Goal: Task Accomplishment & Management: Complete application form

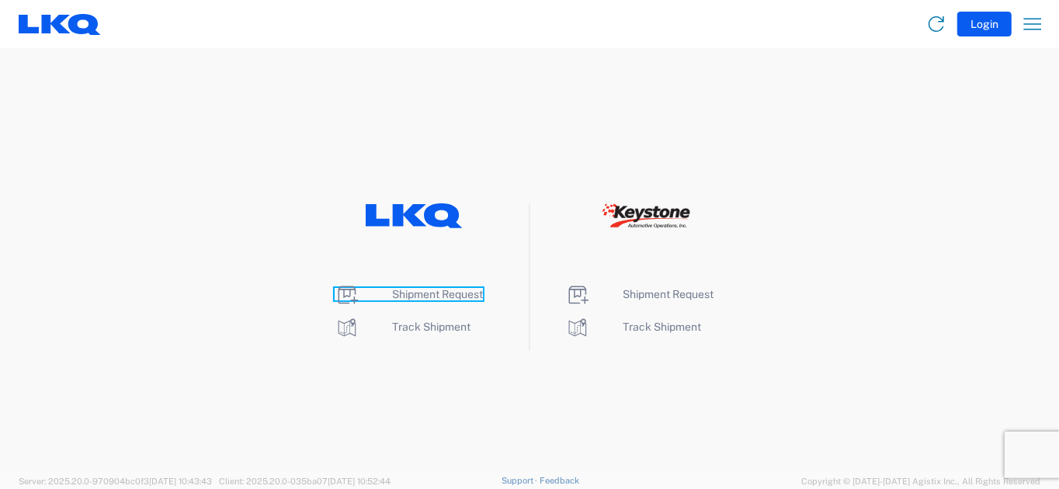
click at [429, 296] on span "Shipment Request" at bounding box center [437, 294] width 91 height 12
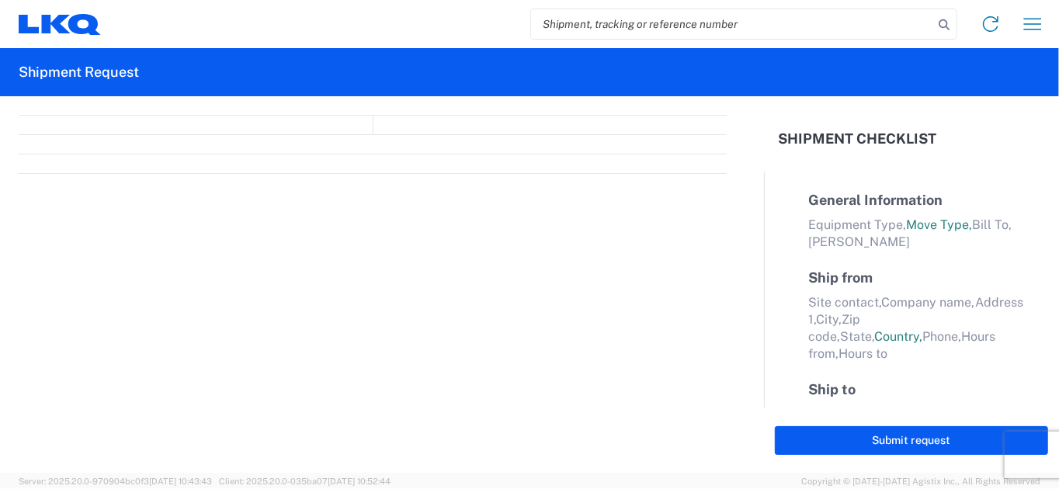
select select "FULL"
select select "LBS"
select select "IN"
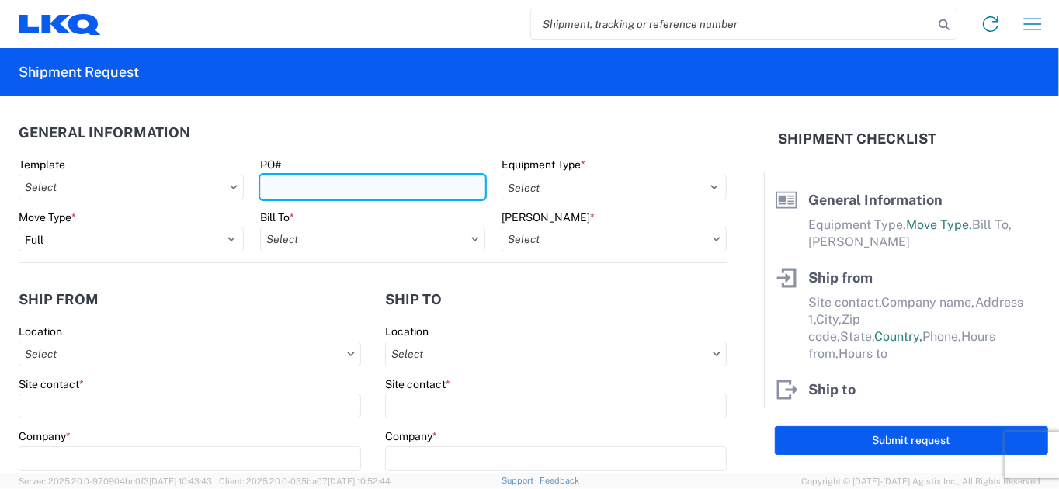
click at [347, 183] on input "PO#" at bounding box center [372, 187] width 225 height 25
type input "01022025"
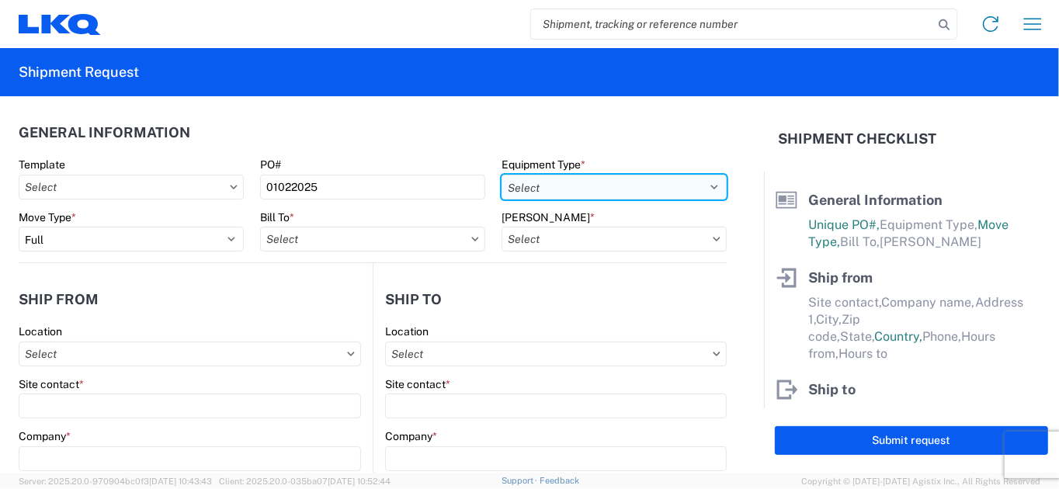
click at [535, 184] on select "Select 53’ Dry Van Flatbed Dropdeck (van) Lowboy (flatbed) Rail" at bounding box center [614, 187] width 225 height 25
select select "STDV"
click at [502, 175] on select "Select 53’ Dry Van Flatbed Dropdeck (van) Lowboy (flatbed) Rail" at bounding box center [614, 187] width 225 height 25
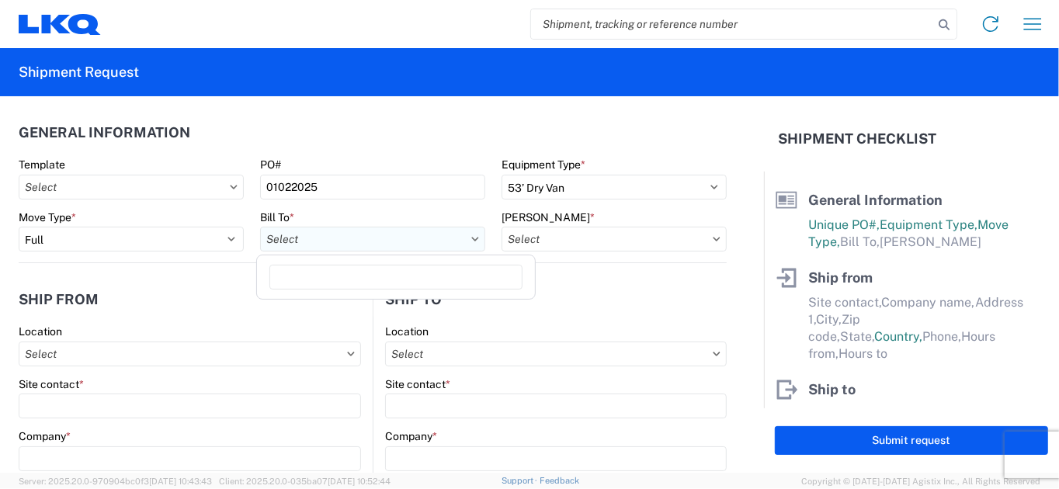
click at [391, 234] on input "text" at bounding box center [372, 239] width 225 height 25
type input "1882"
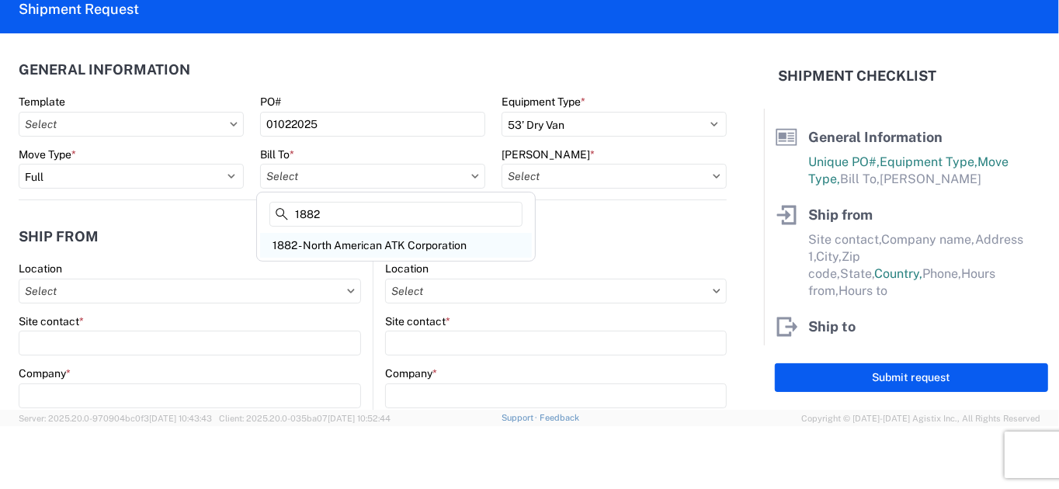
click at [407, 242] on div "1882 - North American ATK Corporation" at bounding box center [396, 245] width 272 height 25
type input "1882 - North American ATK Corporation"
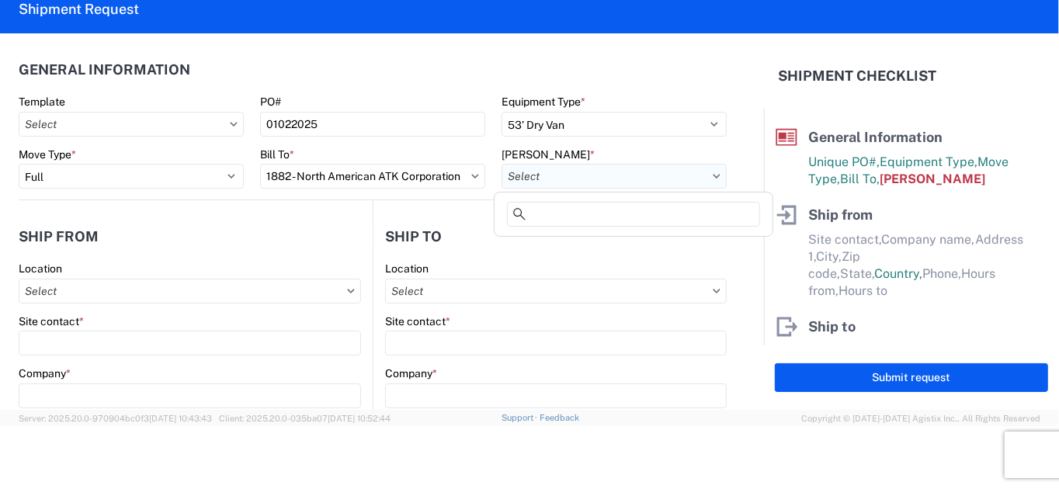
click at [605, 173] on input "text" at bounding box center [614, 176] width 225 height 25
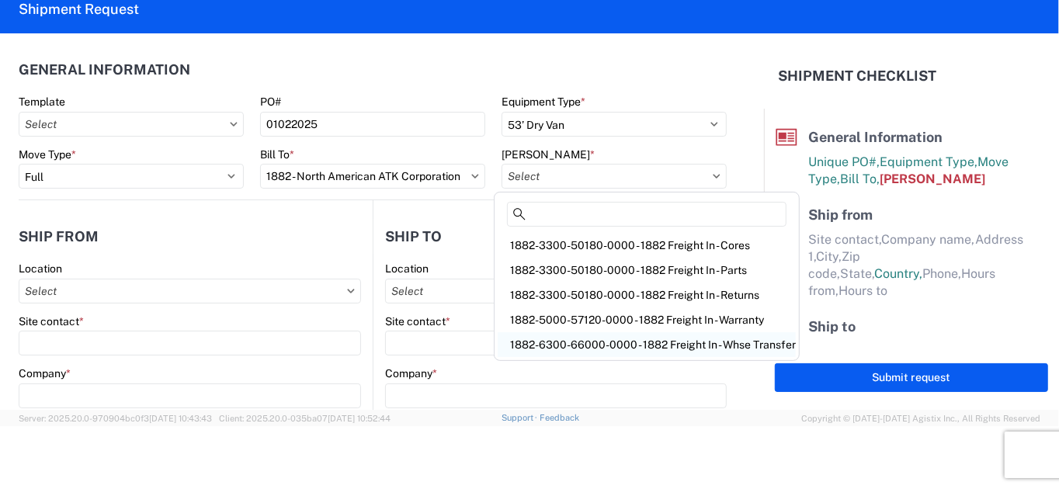
click at [657, 342] on div "1882-6300-66000-0000 - 1882 Freight In - Whse Transfer" at bounding box center [647, 344] width 298 height 25
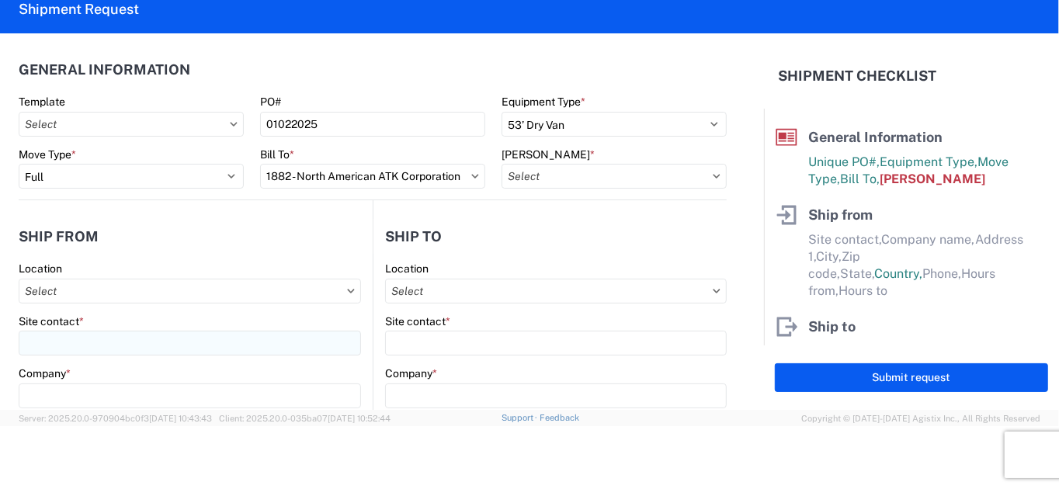
type input "1882-6300-66000-0000 - 1882 Freight In - Whse Transfer"
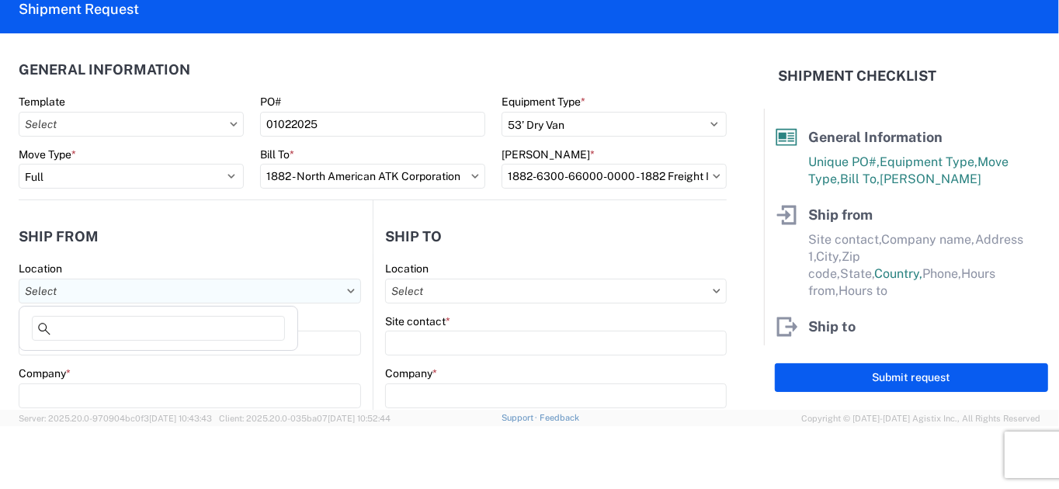
click at [79, 295] on input "text" at bounding box center [190, 291] width 342 height 25
type input "1891"
click at [141, 363] on div "1891 - Yamato Engine Specialists" at bounding box center [159, 359] width 272 height 25
type input "1891 - Yamato Engine Specialists"
type input "[PERSON_NAME]"
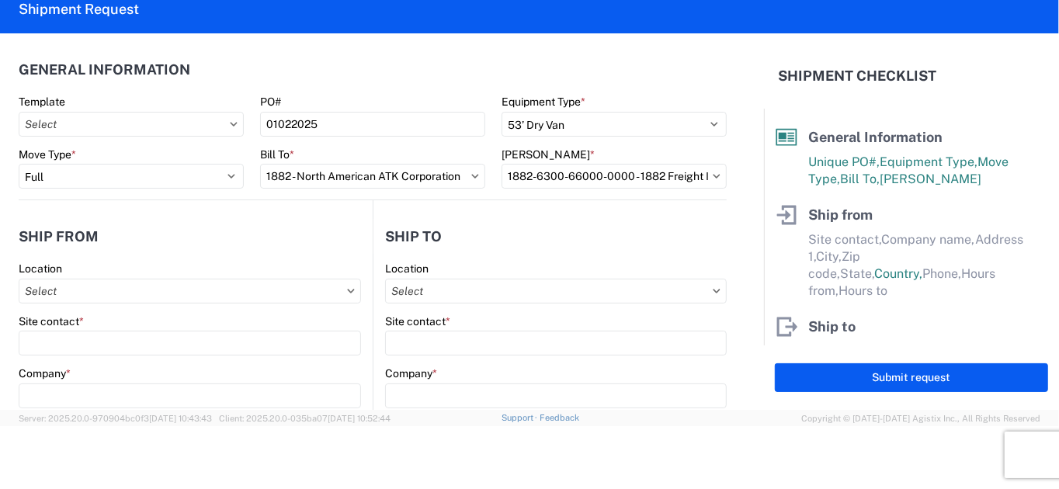
type input "LKQ Corporation"
type input "[STREET_ADDRESS]"
type input "Bellingham"
type input "98226"
select select "WA"
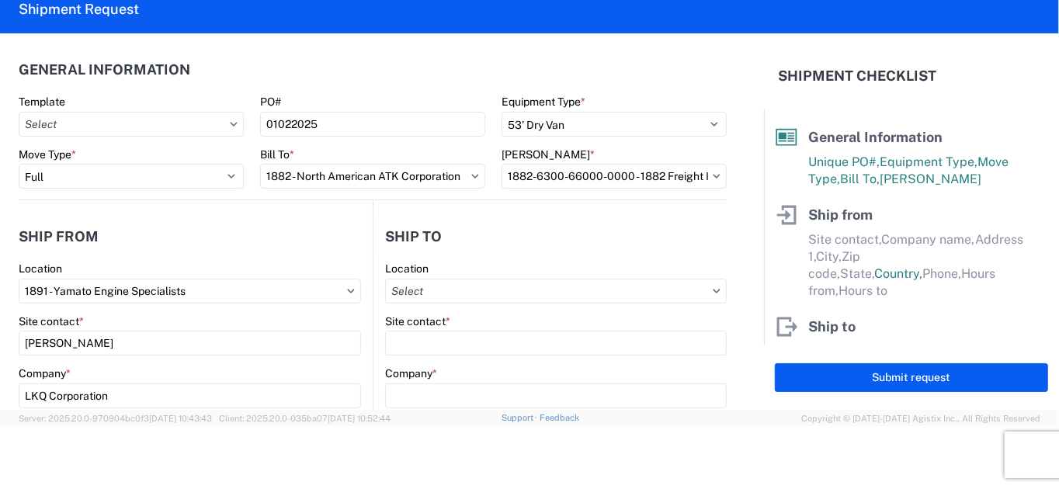
select select "US"
type input "[EMAIL_ADDRESS][DOMAIN_NAME]"
type input "13:00"
type input "15:00"
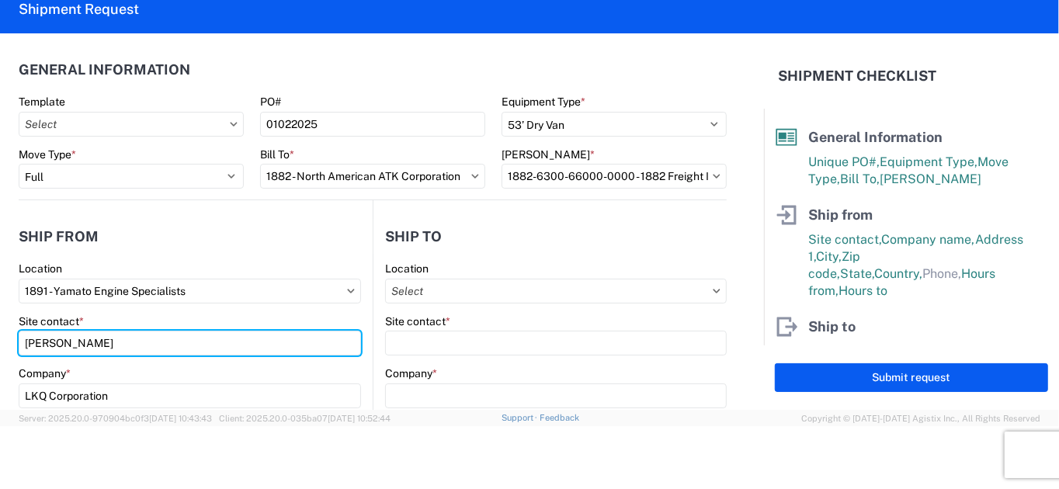
drag, startPoint x: 154, startPoint y: 346, endPoint x: -44, endPoint y: 344, distance: 198.8
click at [0, 344] on html "Home Shipment request Shipment tracking Shipment Request General Information Te…" at bounding box center [529, 244] width 1059 height 489
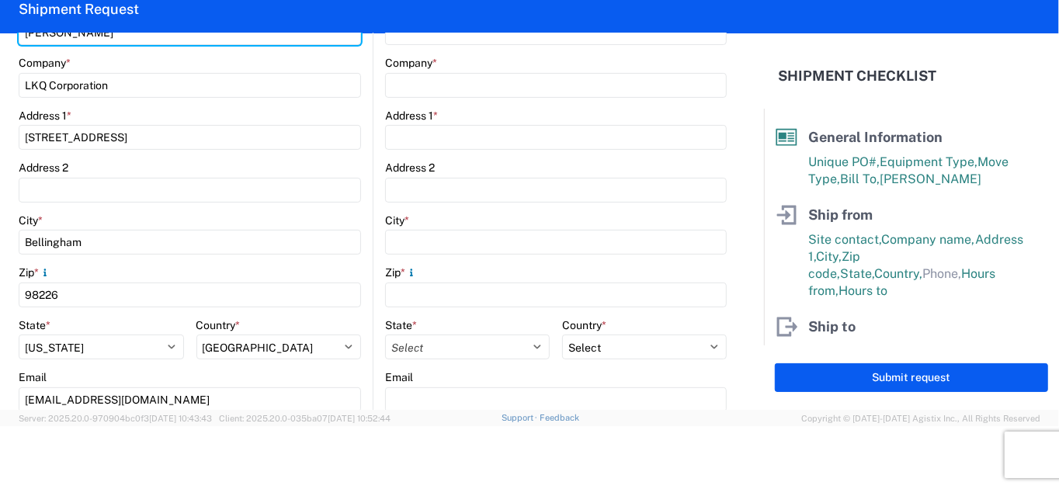
scroll to position [466, 0]
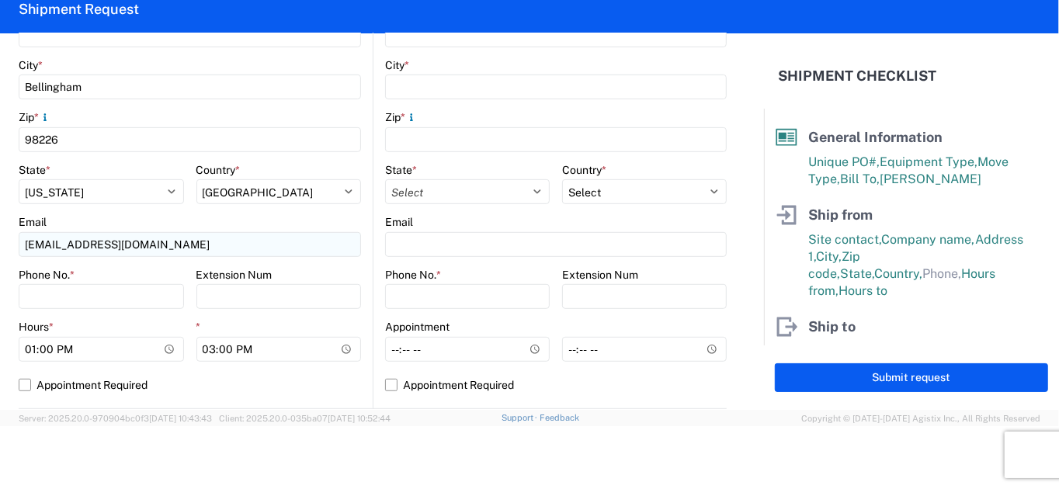
type input "[PERSON_NAME]"
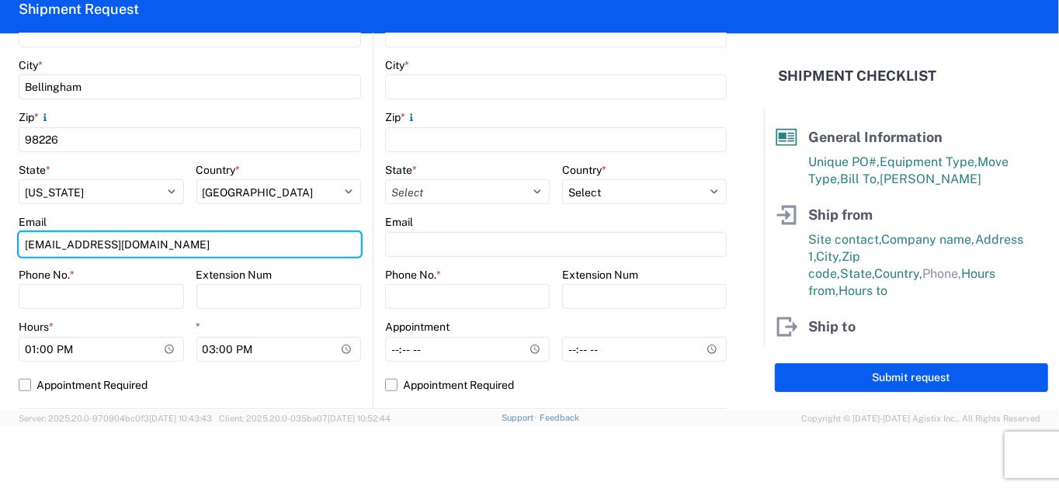
drag, startPoint x: 159, startPoint y: 244, endPoint x: -91, endPoint y: 264, distance: 250.8
click at [0, 264] on html "Home Shipment request Shipment tracking Shipment Request General Information Te…" at bounding box center [529, 244] width 1059 height 489
type input "[EMAIL_ADDRESS][DOMAIN_NAME]"
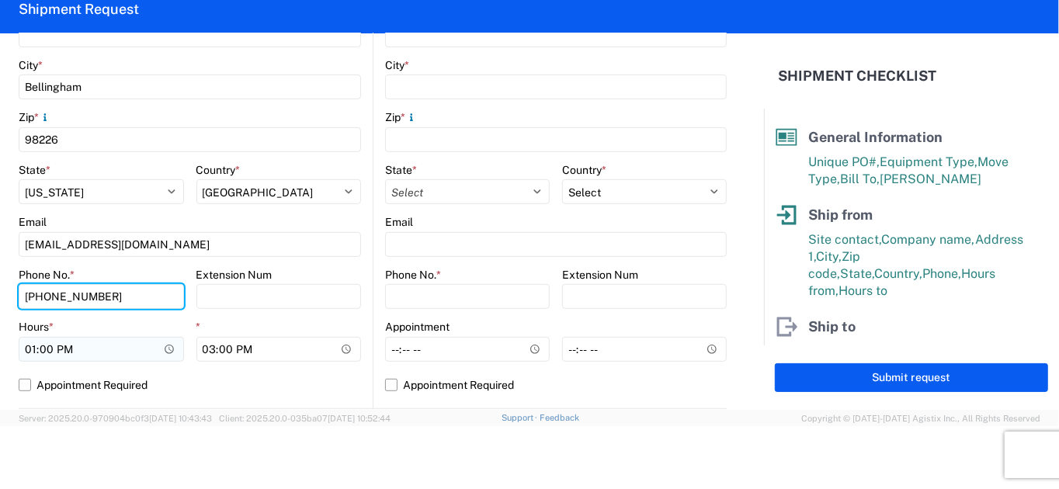
type input "[PHONE_NUMBER]"
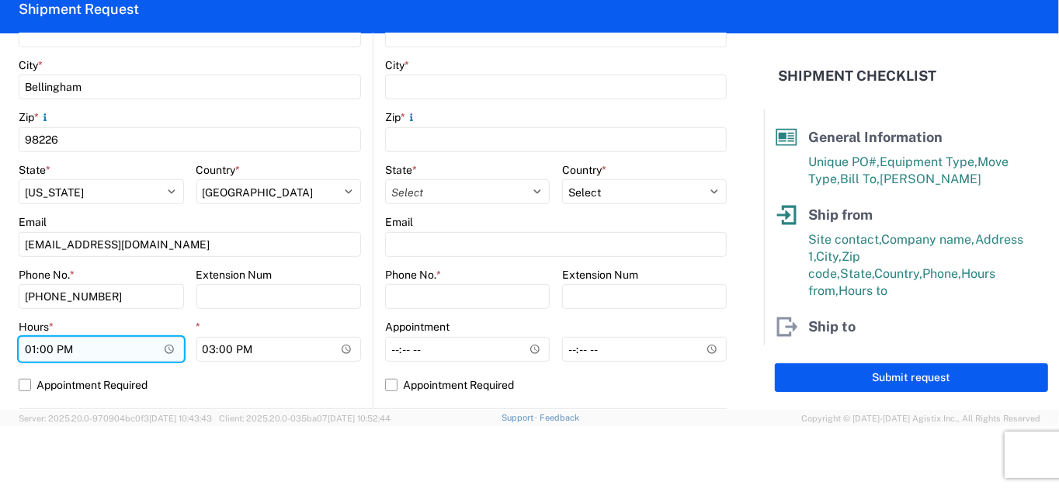
click at [26, 349] on input "13:00" at bounding box center [101, 349] width 165 height 25
click at [49, 344] on input "21:00" at bounding box center [101, 349] width 165 height 25
click at [68, 343] on input "21:00" at bounding box center [101, 349] width 165 height 25
type input "09:00"
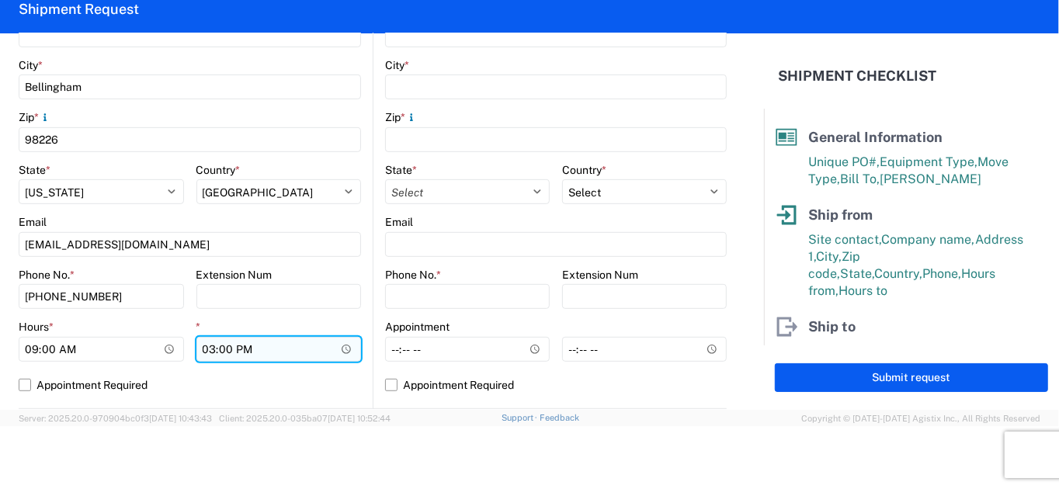
click at [204, 349] on input "15:00" at bounding box center [278, 349] width 165 height 25
type input "12:00"
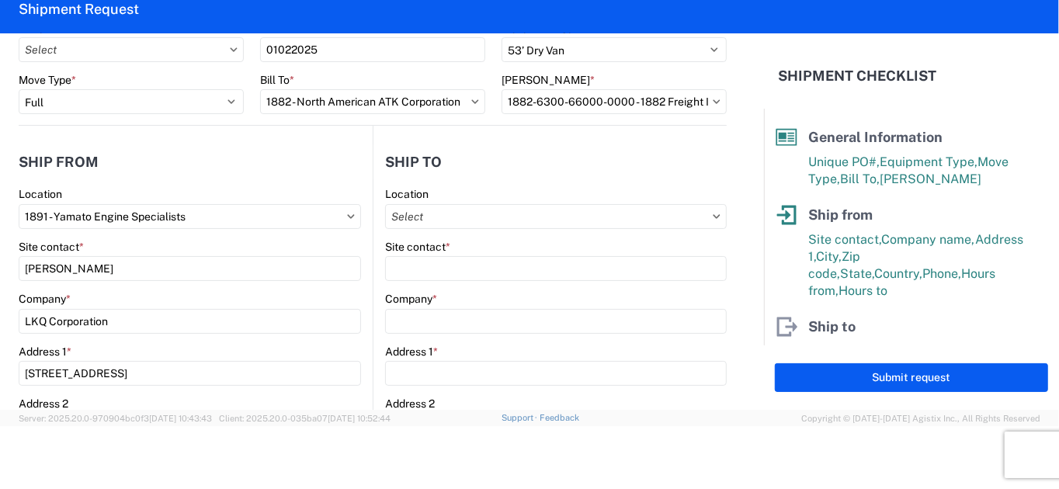
scroll to position [0, 0]
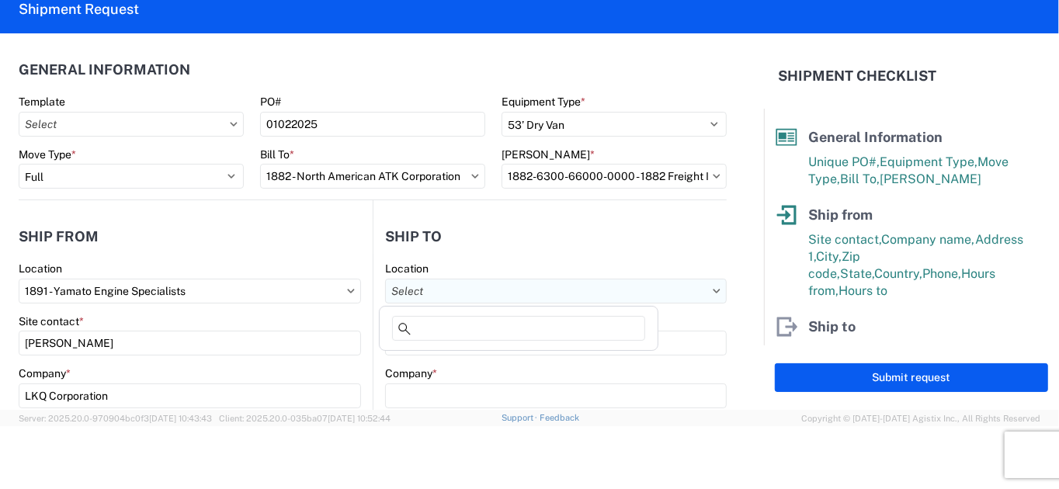
click at [485, 300] on input "text" at bounding box center [556, 291] width 342 height 25
type input "1882"
click at [447, 365] on div "1882 - North American ATK Corporation" at bounding box center [519, 359] width 272 height 25
type input "1882 - North American ATK Corporation"
type input "LKQ Corporation"
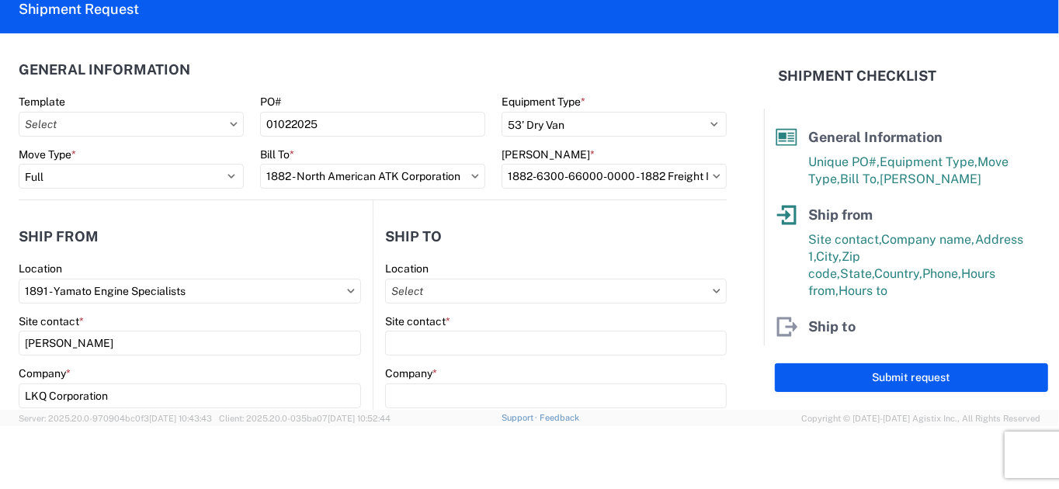
type input "[STREET_ADDRESS]"
type input "[GEOGRAPHIC_DATA]"
type input "75050"
select select "US"
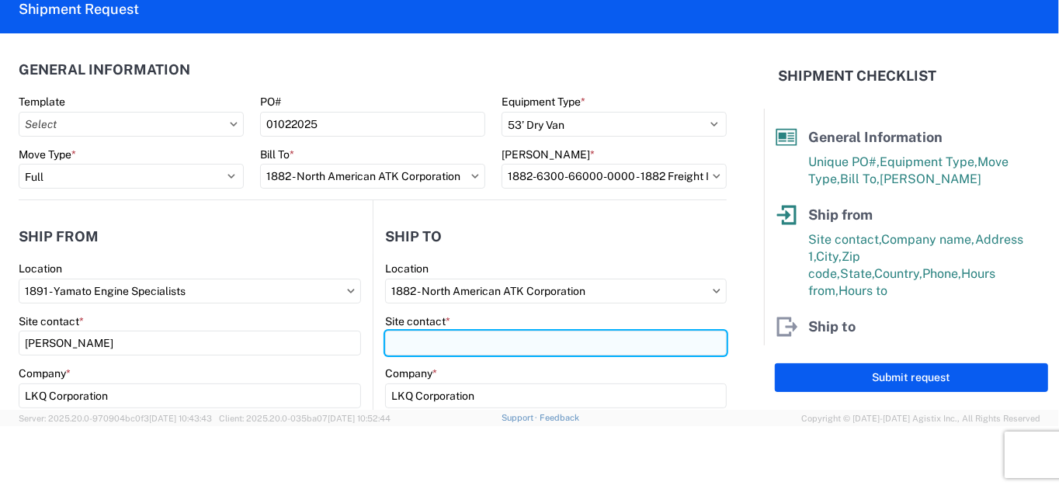
click at [443, 344] on input "Site contact *" at bounding box center [556, 343] width 342 height 25
type input "[PERSON_NAME]"
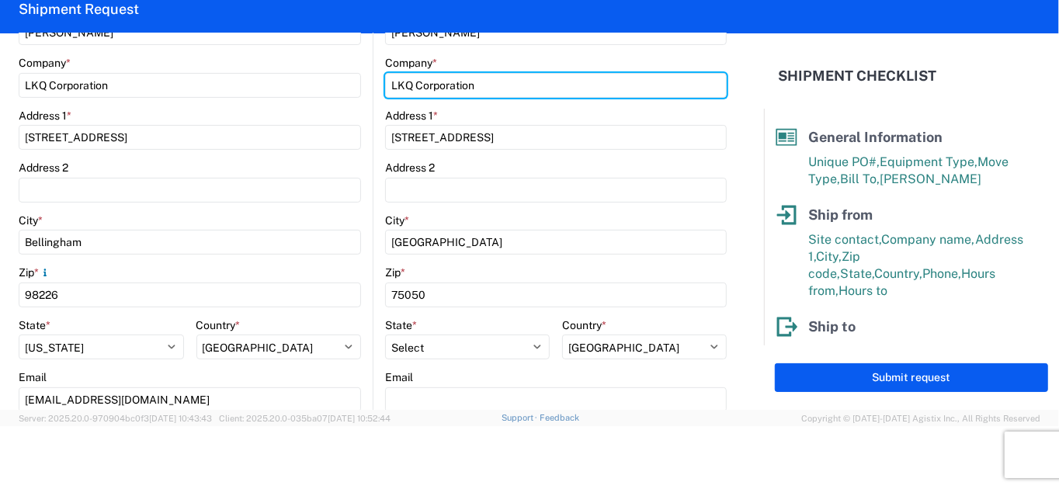
scroll to position [388, 0]
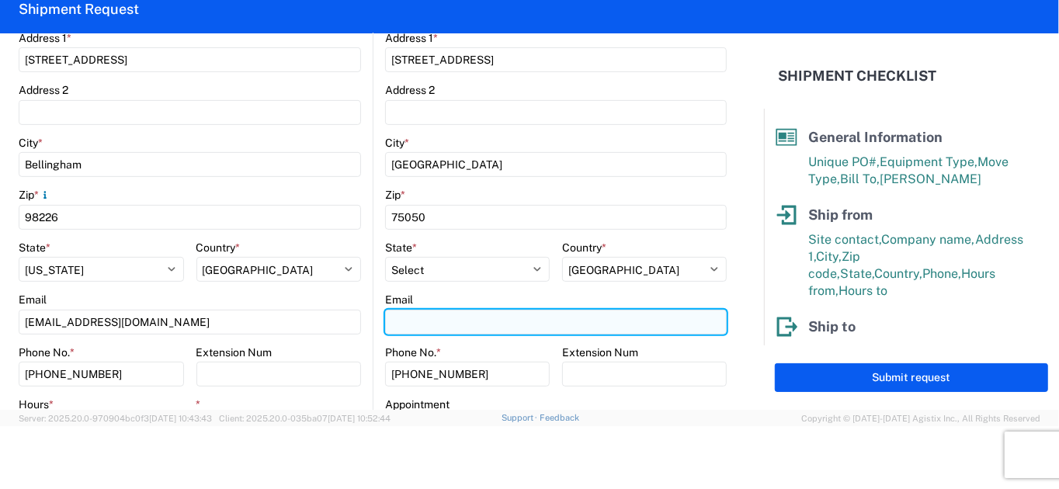
click at [431, 329] on input "Email" at bounding box center [556, 322] width 342 height 25
click at [460, 311] on input "Email" at bounding box center [556, 322] width 342 height 25
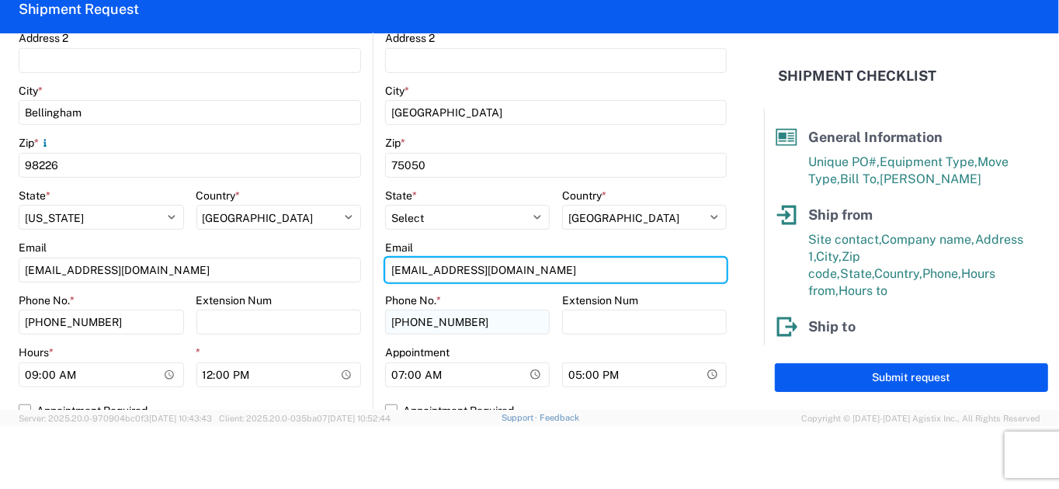
scroll to position [466, 0]
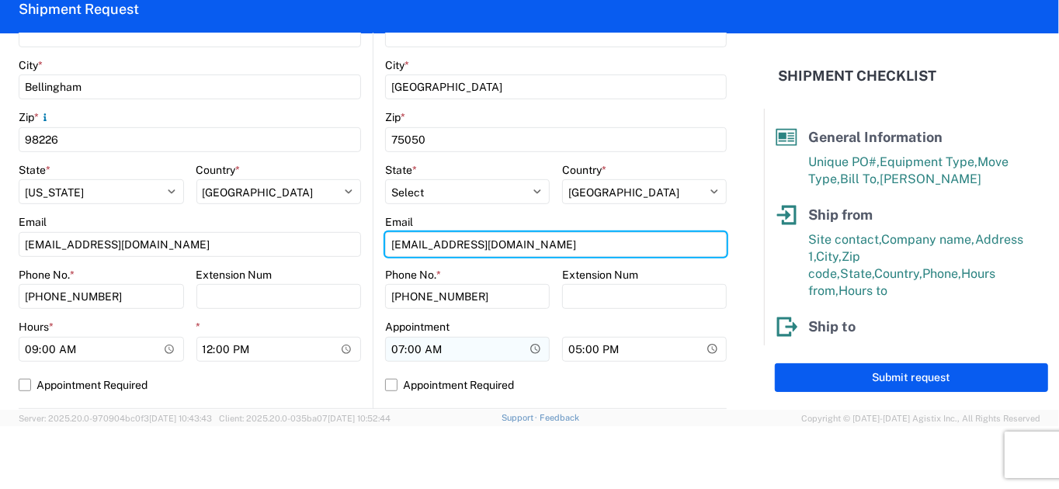
type input "[EMAIL_ADDRESS][DOMAIN_NAME]"
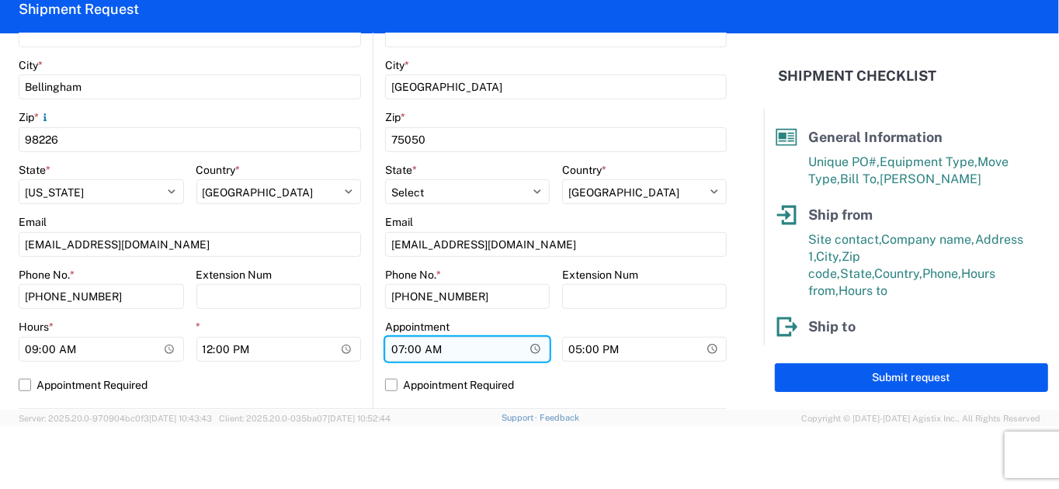
click at [393, 349] on input "07:00" at bounding box center [467, 349] width 165 height 25
click at [424, 348] on input "Hours *" at bounding box center [467, 349] width 165 height 25
click at [404, 348] on input "Hours *" at bounding box center [467, 349] width 165 height 25
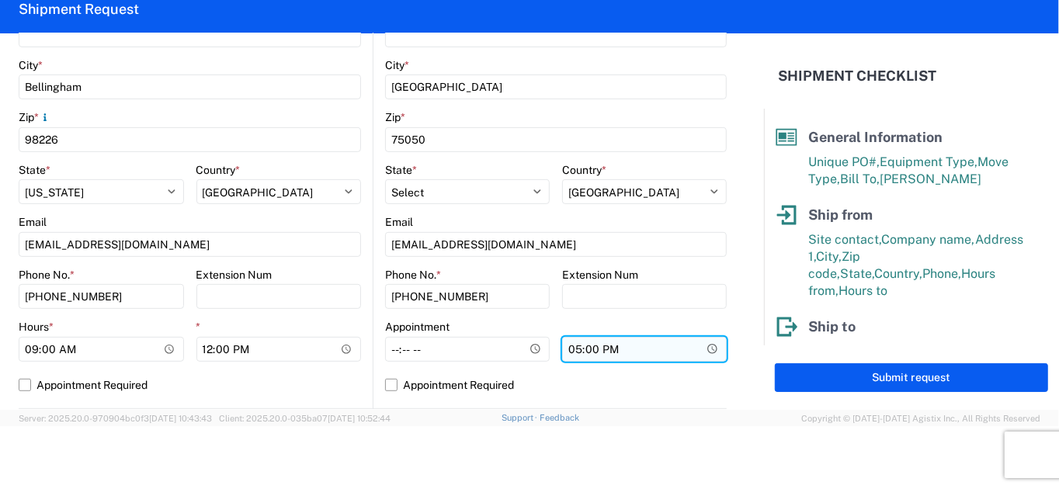
click at [569, 352] on input "17:00" at bounding box center [644, 349] width 165 height 25
click at [576, 349] on input "*" at bounding box center [644, 349] width 165 height 25
click at [588, 349] on input "*" at bounding box center [644, 349] width 165 height 25
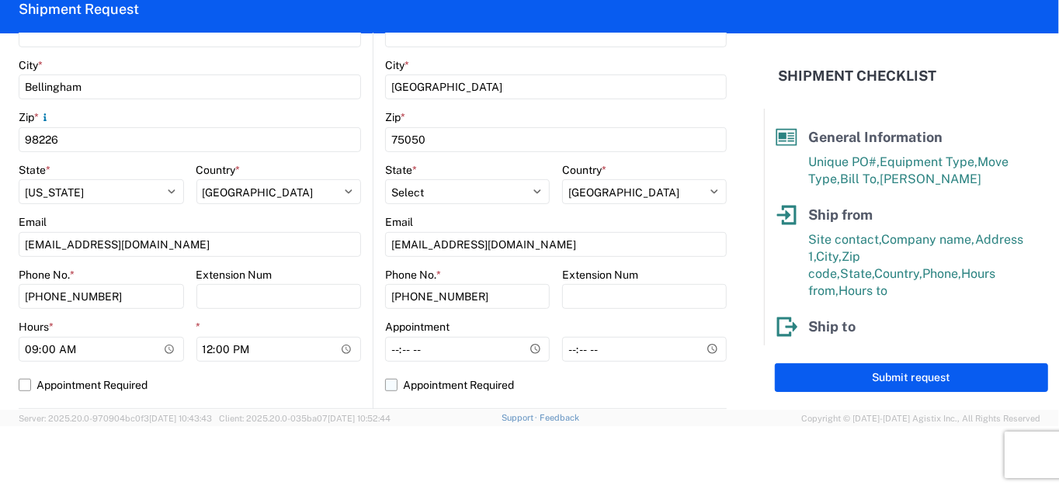
click at [385, 382] on label "Appointment Required" at bounding box center [556, 385] width 342 height 25
click at [0, 0] on input "Appointment Required" at bounding box center [0, 0] width 0 height 0
select select "US"
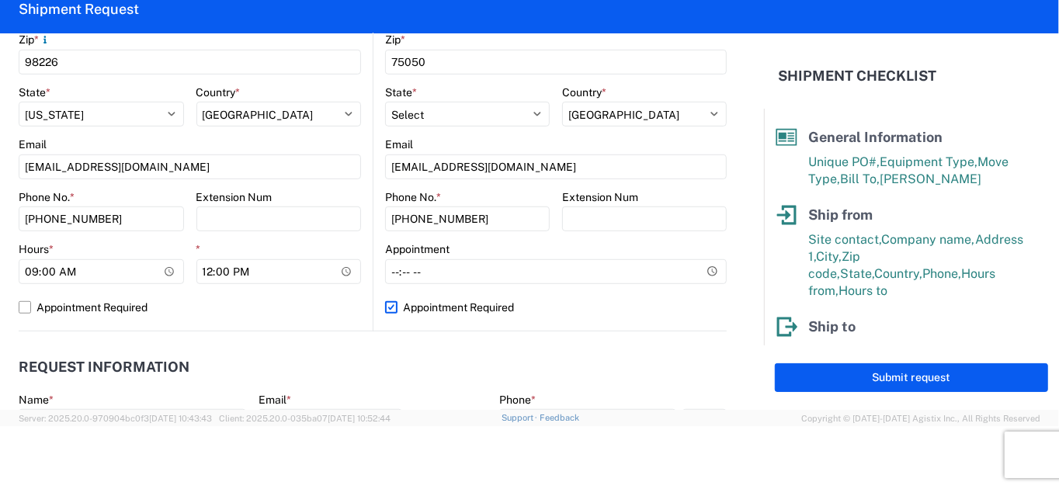
scroll to position [699, 0]
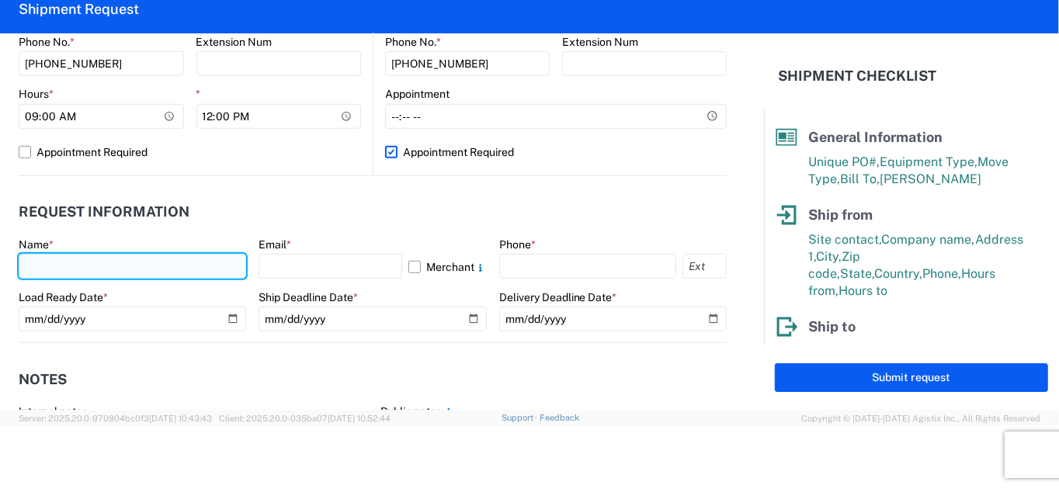
click at [55, 267] on input "text" at bounding box center [132, 266] width 227 height 25
type input "[PERSON_NAME]"
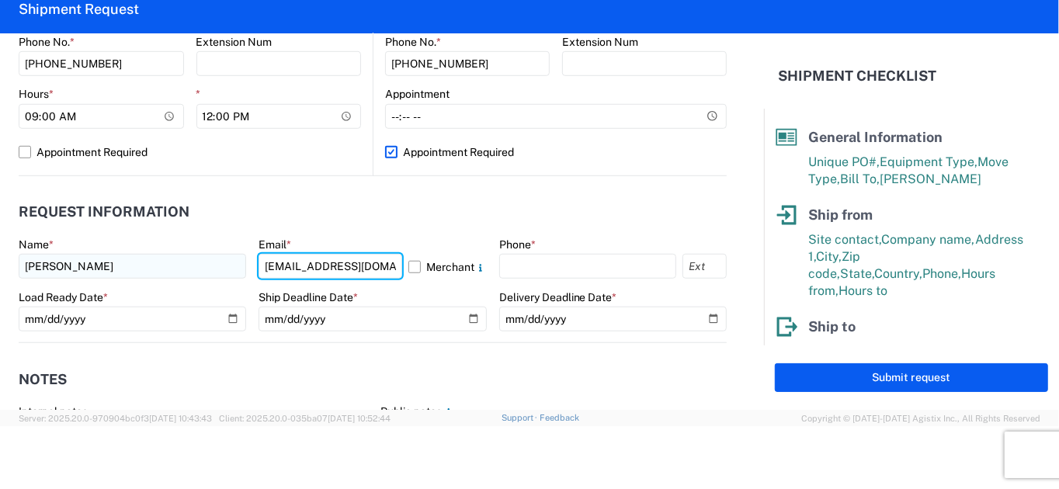
type input "[EMAIL_ADDRESS][DOMAIN_NAME]"
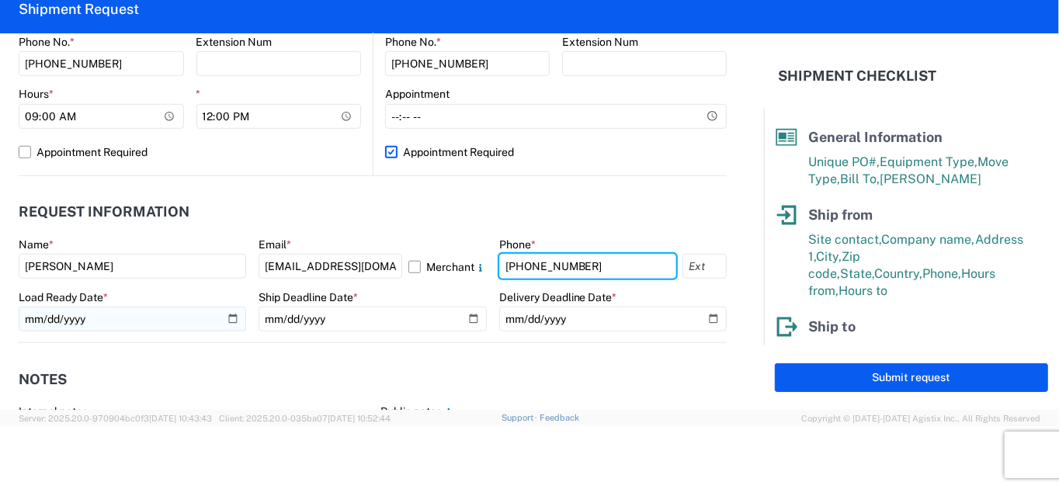
type input "[PHONE_NUMBER]"
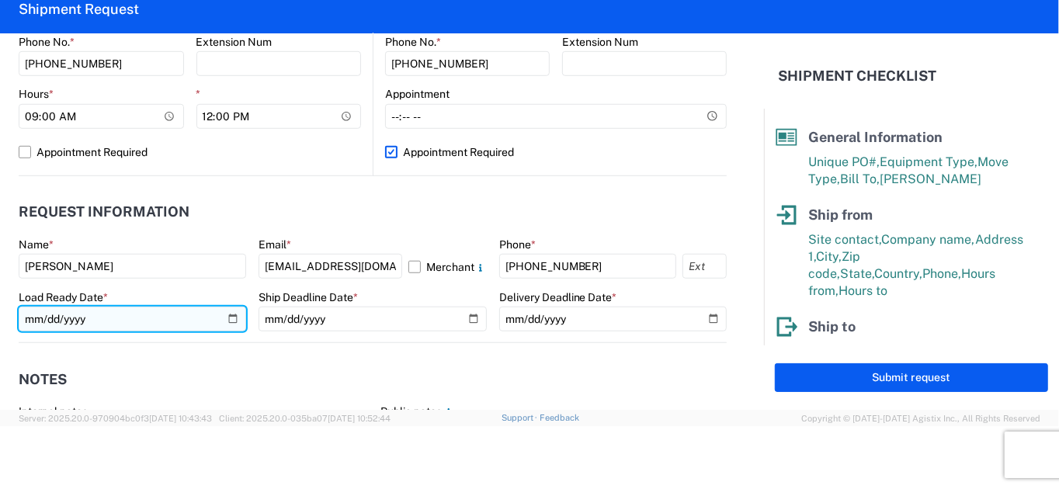
click at [123, 318] on input "date" at bounding box center [132, 319] width 227 height 25
click at [232, 317] on input "date" at bounding box center [132, 319] width 227 height 25
type input "[DATE]"
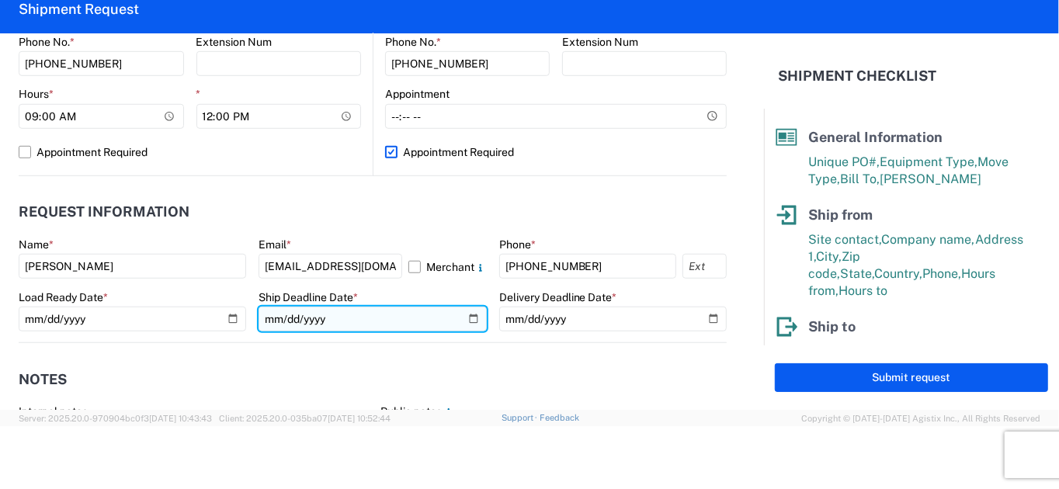
click at [463, 318] on input "date" at bounding box center [372, 319] width 227 height 25
type input "[DATE]"
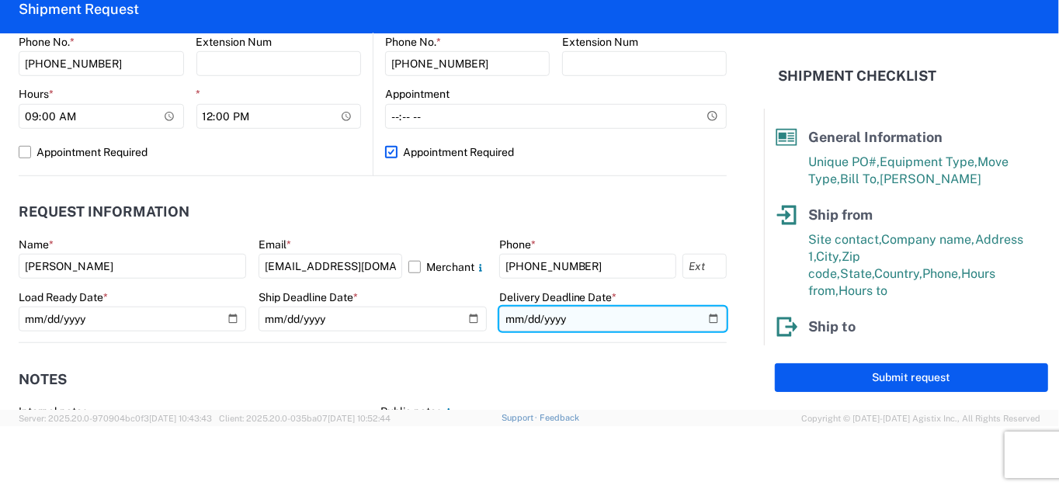
click at [696, 321] on input "date" at bounding box center [612, 319] width 227 height 25
type input "[DATE]"
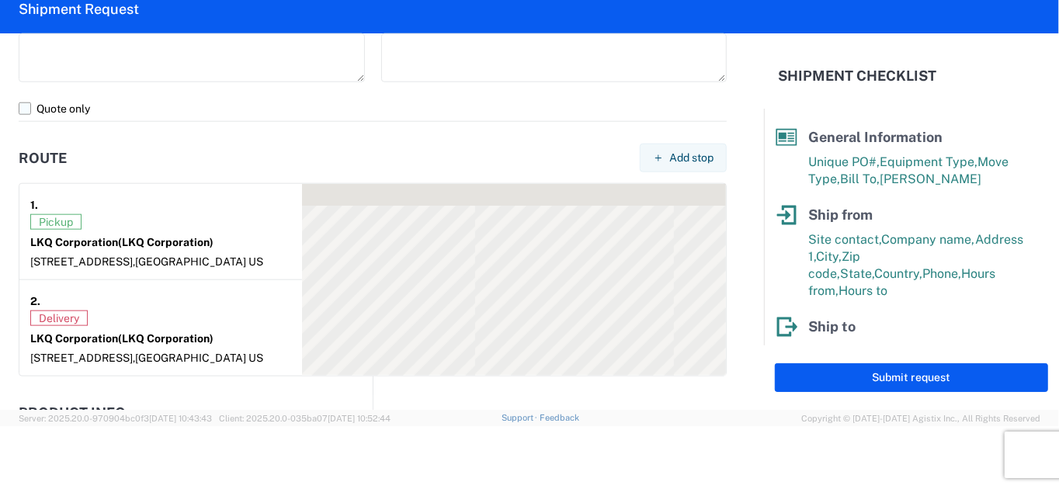
scroll to position [1242, 0]
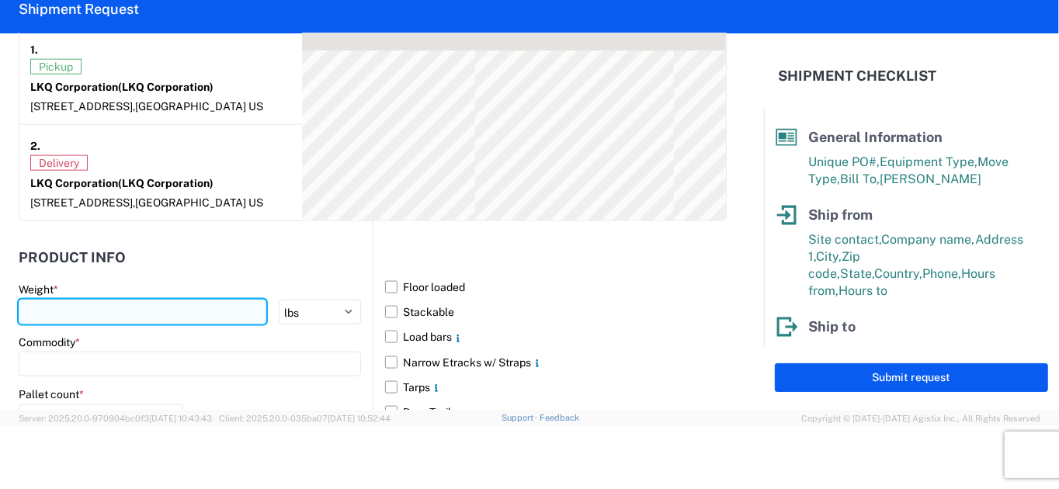
click at [148, 309] on input "number" at bounding box center [143, 312] width 248 height 25
type input "40000"
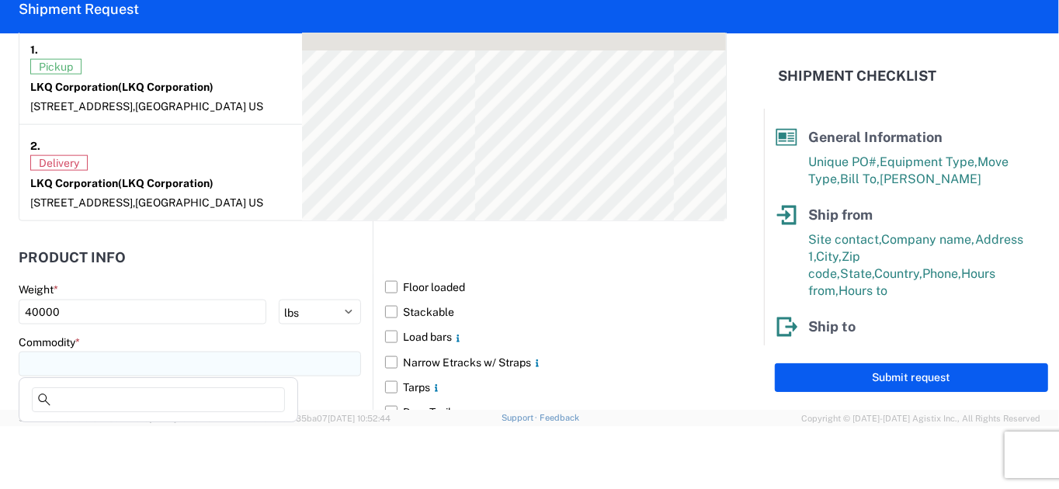
click at [203, 354] on input at bounding box center [190, 364] width 342 height 25
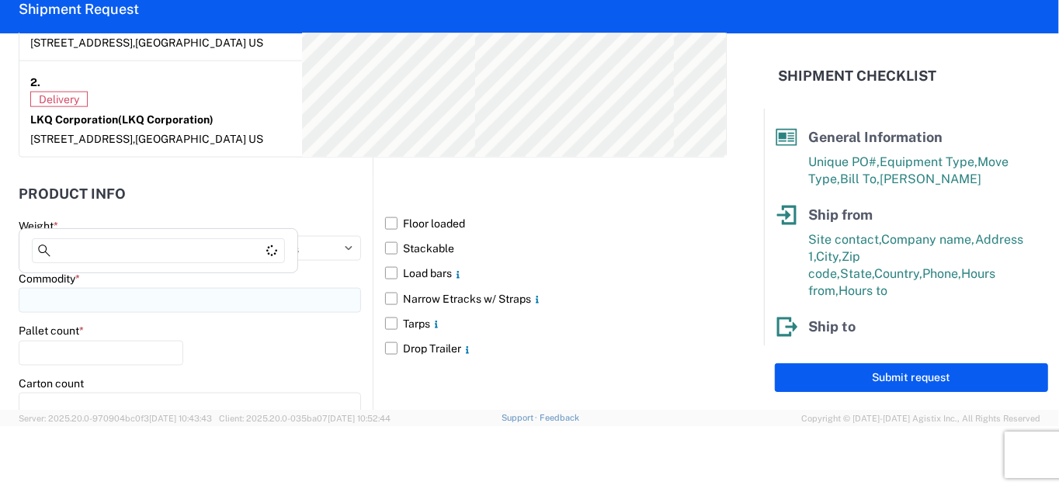
scroll to position [1397, 0]
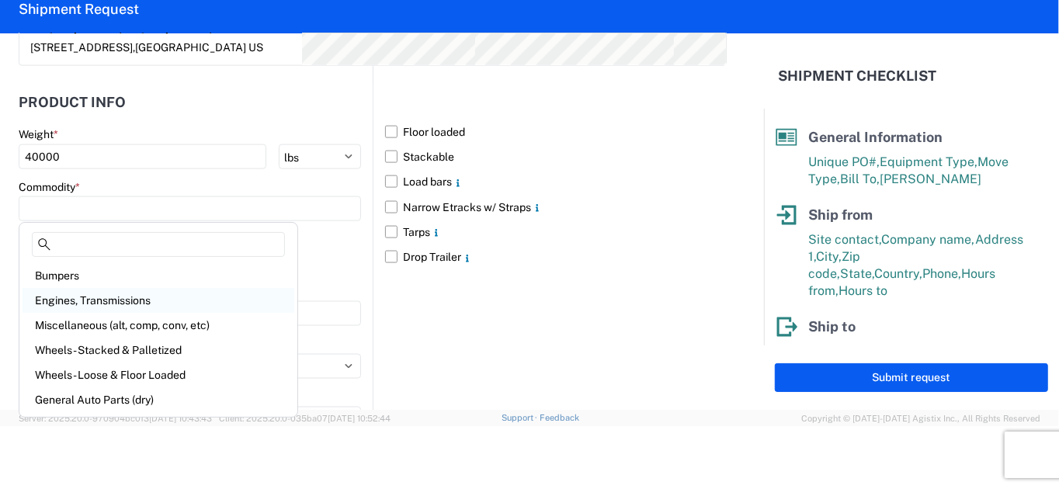
click at [130, 303] on div "Engines, Transmissions" at bounding box center [159, 300] width 272 height 25
type input "Engines, Transmissions"
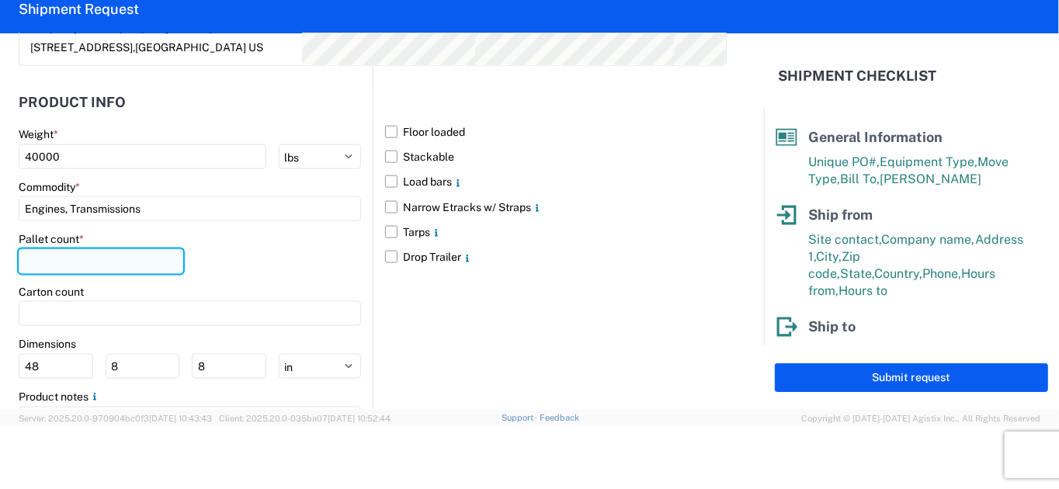
click at [120, 262] on input "number" at bounding box center [101, 261] width 165 height 25
type input "130"
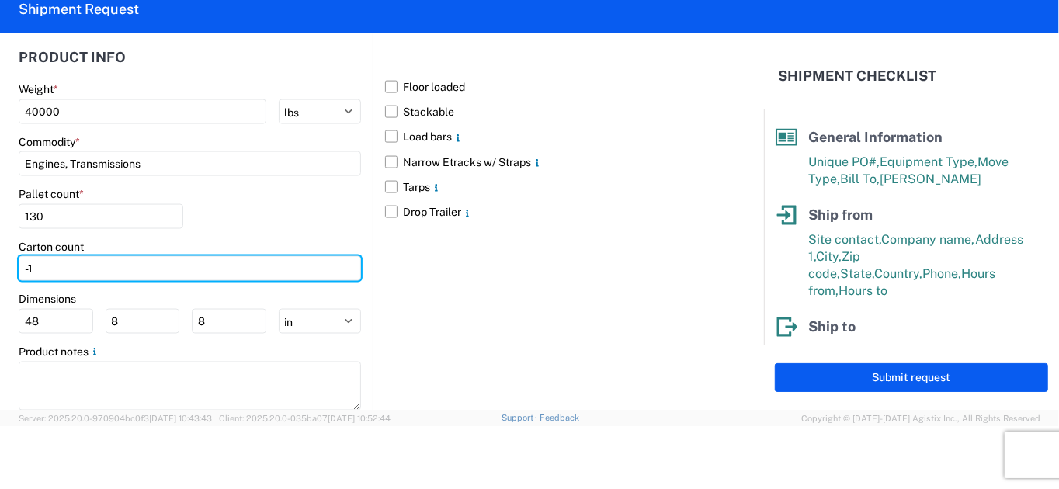
scroll to position [1481, 0]
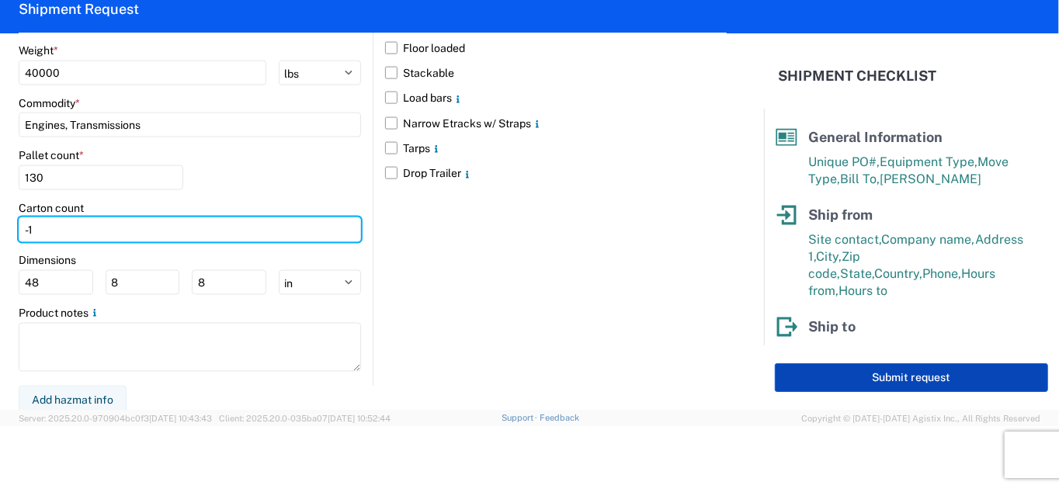
type input "-1"
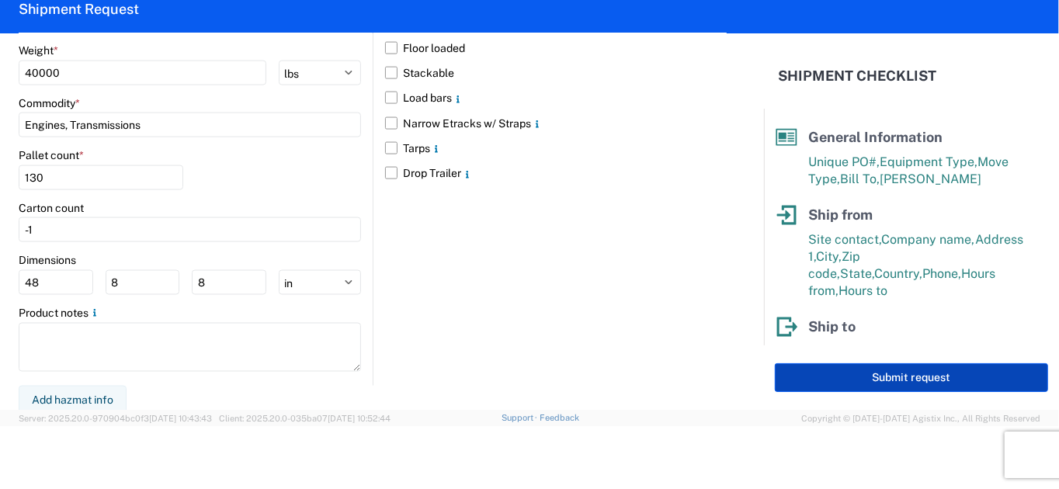
click at [910, 372] on button "Submit request" at bounding box center [911, 377] width 273 height 29
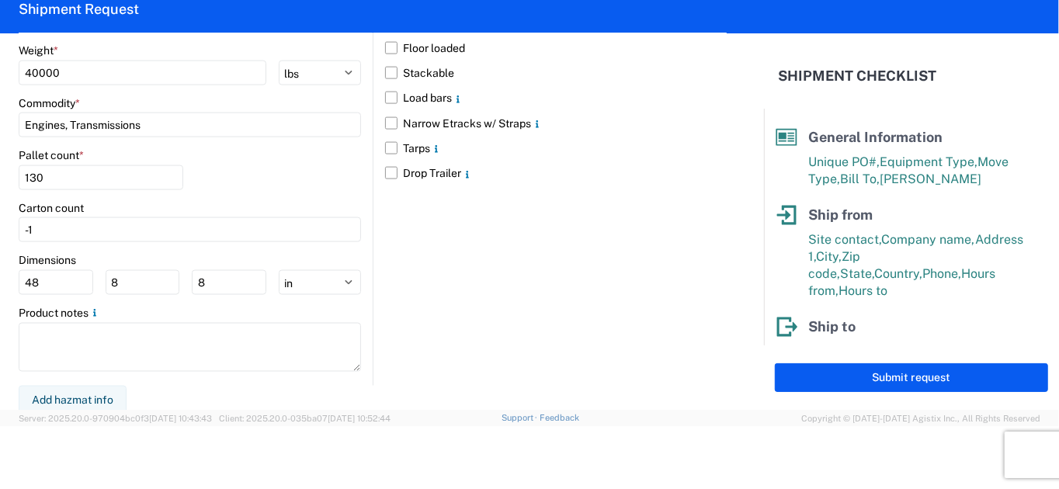
select select "US"
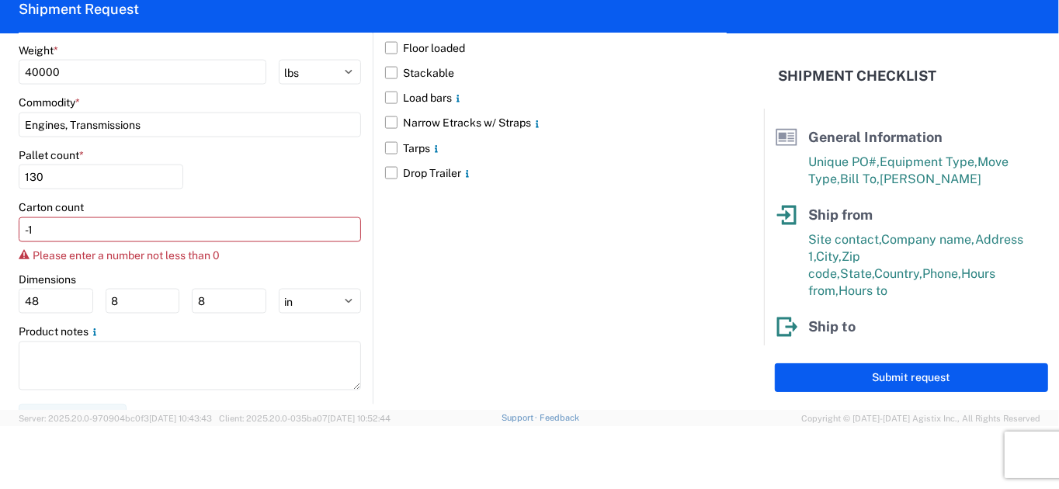
scroll to position [1481, 0]
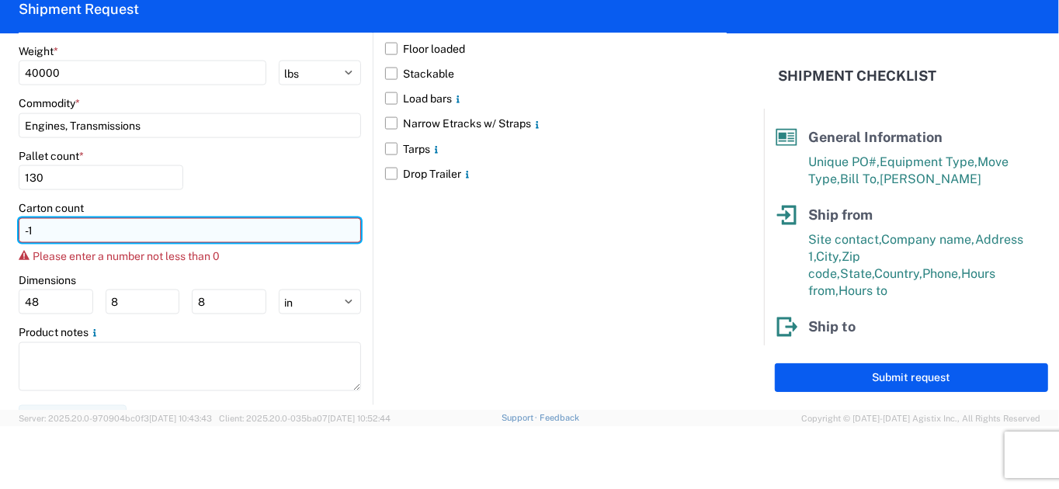
click at [54, 227] on input "-1" at bounding box center [190, 230] width 342 height 25
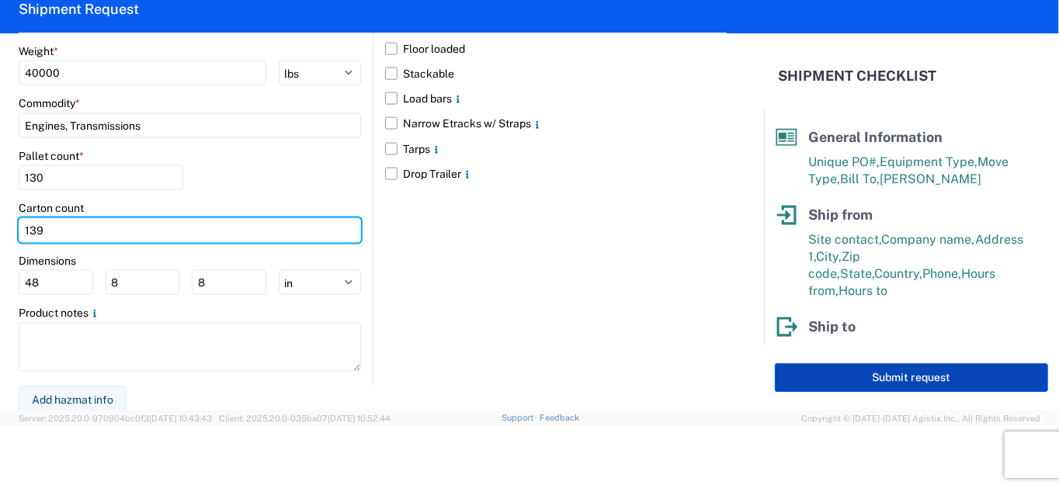
type input "139"
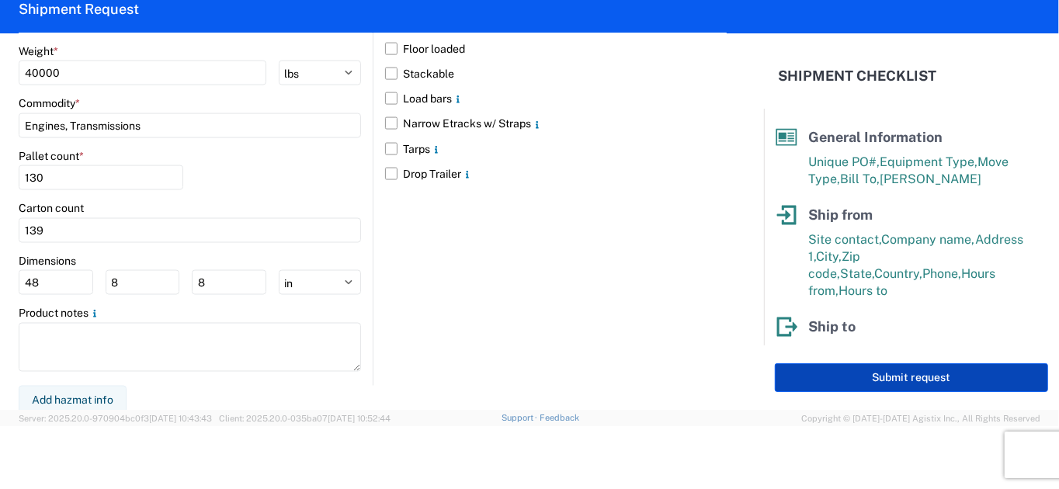
click at [846, 380] on button "Submit request" at bounding box center [911, 377] width 273 height 29
